Goal: Use online tool/utility: Use online tool/utility

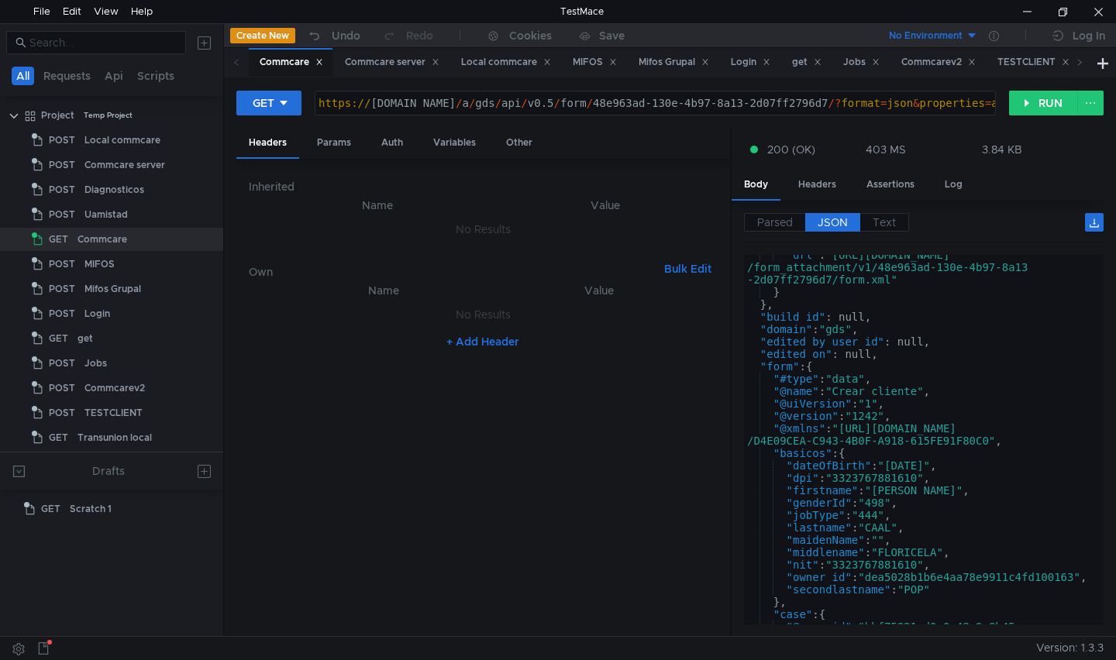
scroll to position [93, 0]
click at [841, 368] on div ""url" : "[URL][DOMAIN_NAME] /form_attachment/v1/48e963ad-130e-4b97-8a13 -2d07ff…" at bounding box center [920, 465] width 353 height 432
type textarea ""form": {"
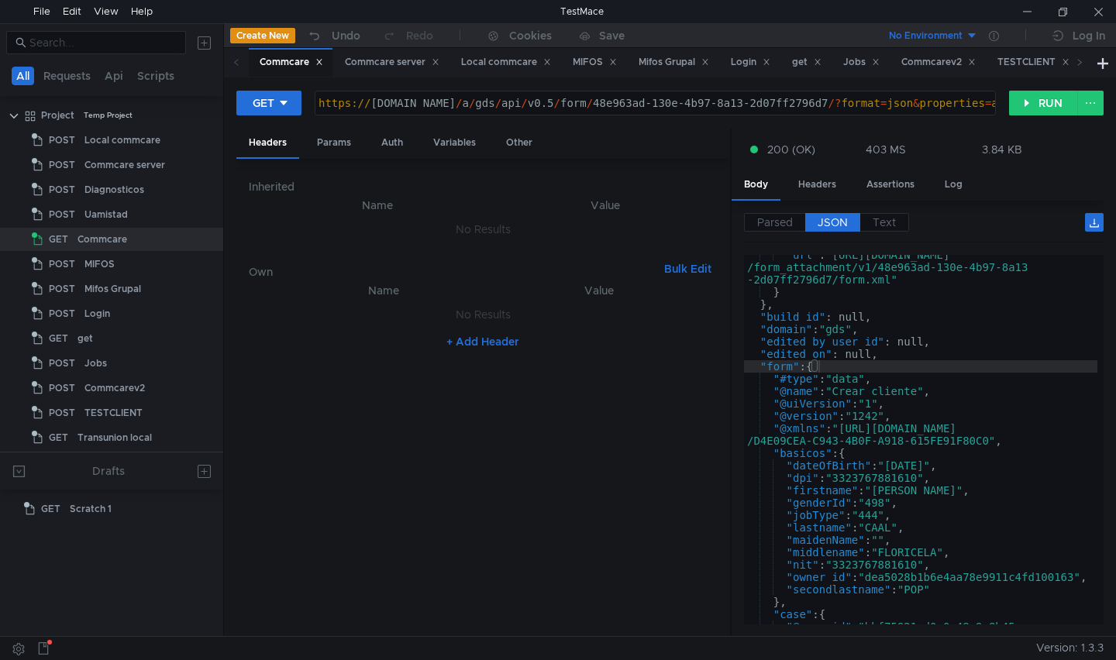
scroll to position [93, 0]
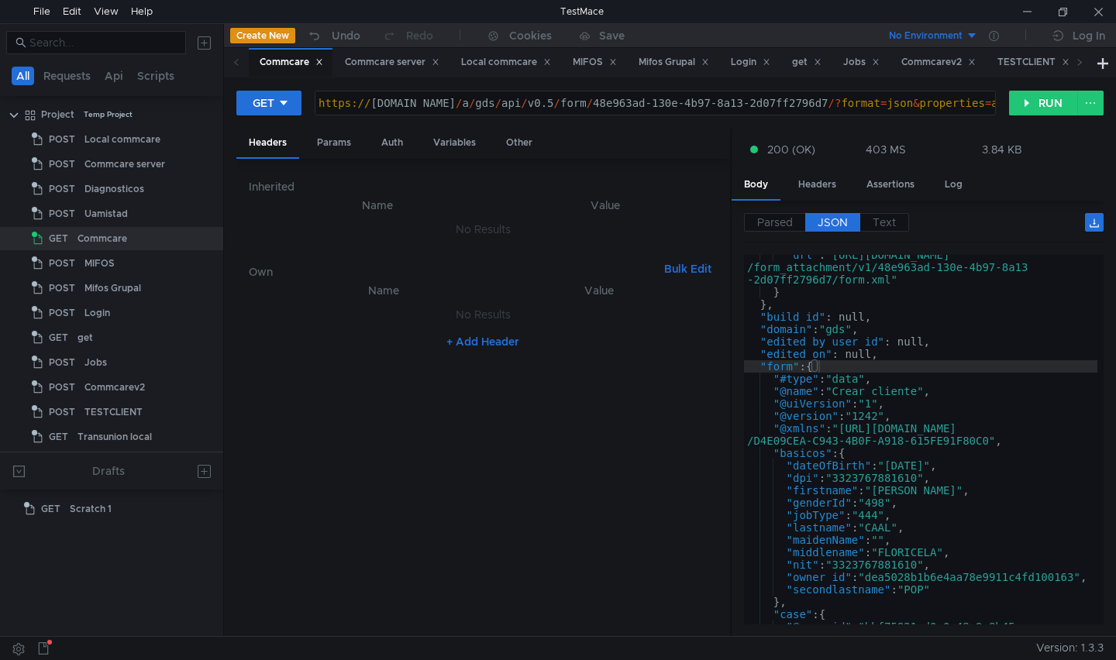
scroll to position [93, 0]
